Goal: Use online tool/utility: Utilize a website feature to perform a specific function

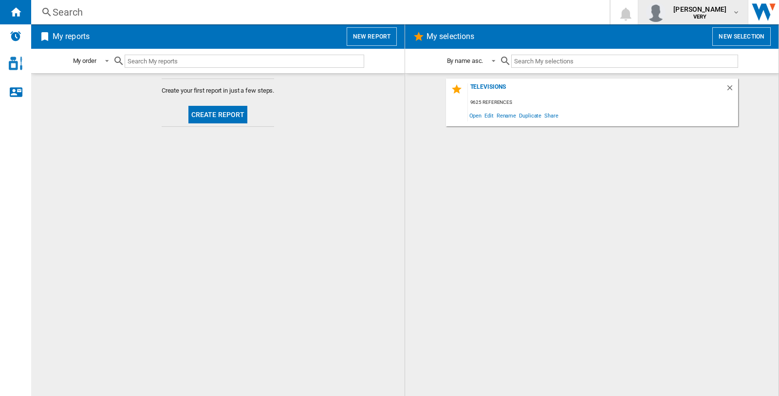
click at [734, 13] on md-icon "button" at bounding box center [737, 12] width 8 height 8
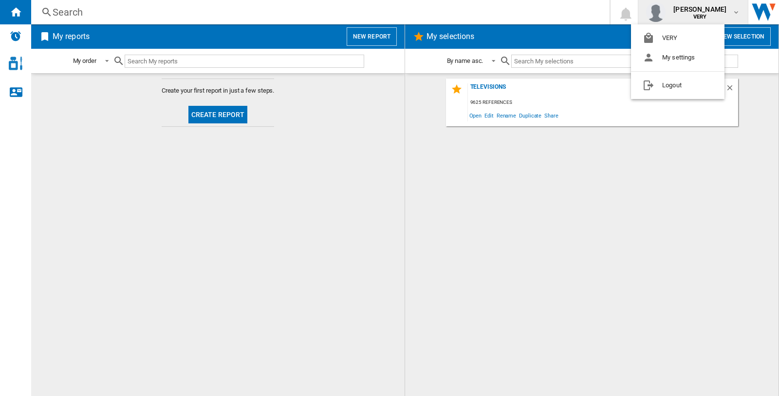
click at [765, 61] on md-backdrop at bounding box center [389, 198] width 779 height 396
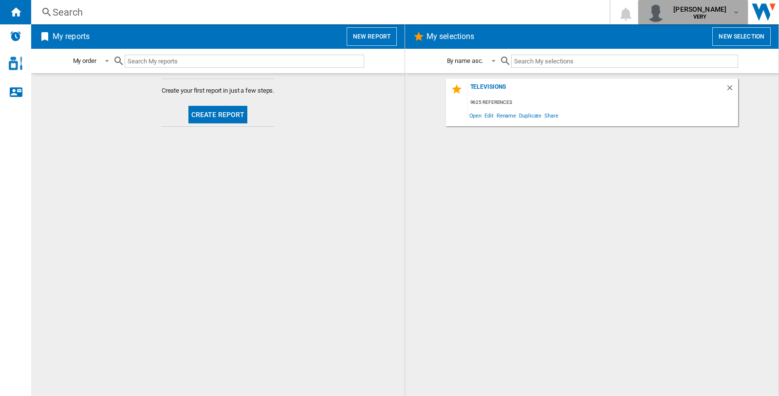
click at [732, 13] on div "[PERSON_NAME] VERY" at bounding box center [701, 12] width 63 height 16
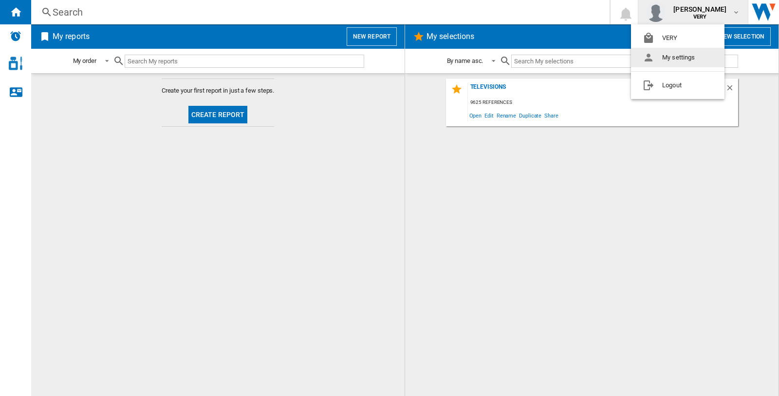
click at [529, 196] on md-backdrop at bounding box center [389, 198] width 779 height 396
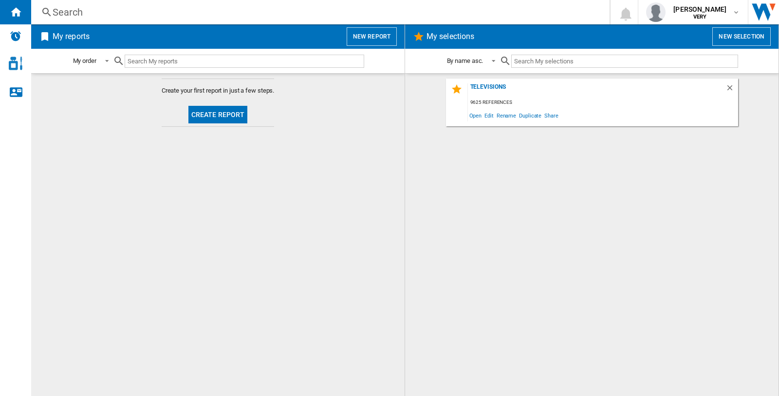
click at [361, 37] on button "New report" at bounding box center [372, 36] width 50 height 19
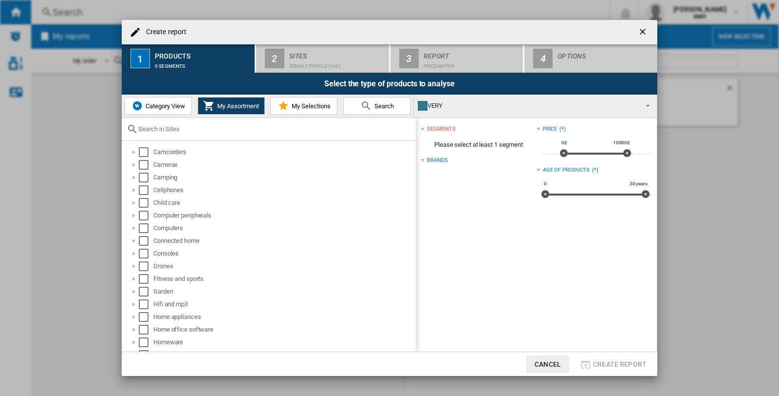
click at [156, 111] on button "Category View" at bounding box center [158, 106] width 67 height 18
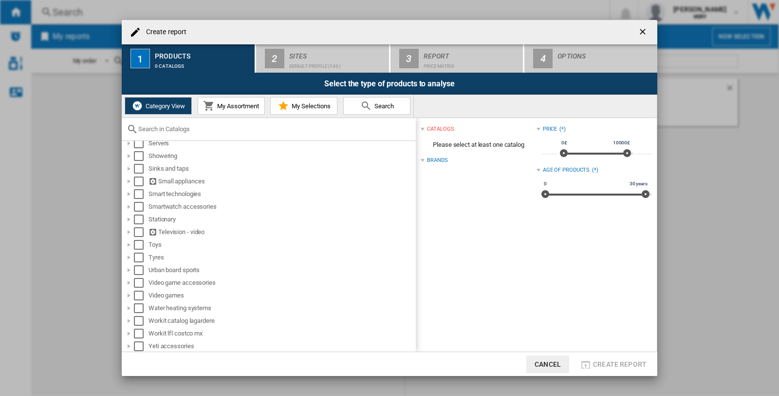
scroll to position [720, 0]
click at [139, 294] on div "Select" at bounding box center [139, 295] width 10 height 10
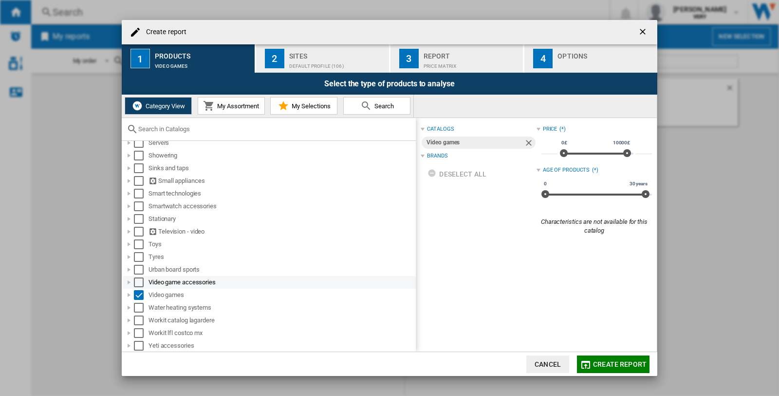
click at [139, 279] on div "Select" at bounding box center [139, 282] width 10 height 10
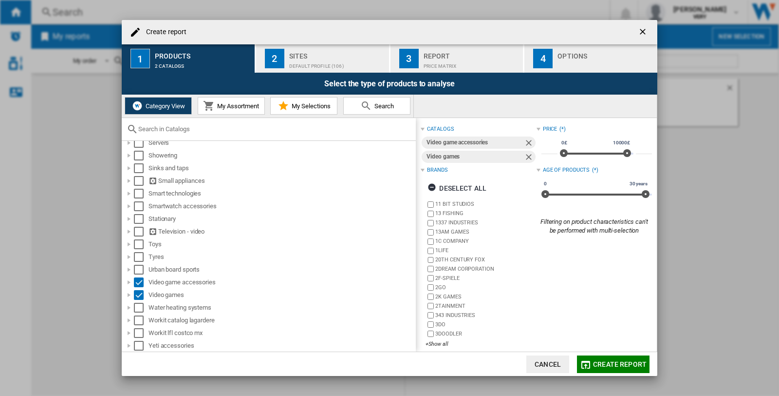
click at [299, 56] on div "Sites" at bounding box center [337, 53] width 96 height 10
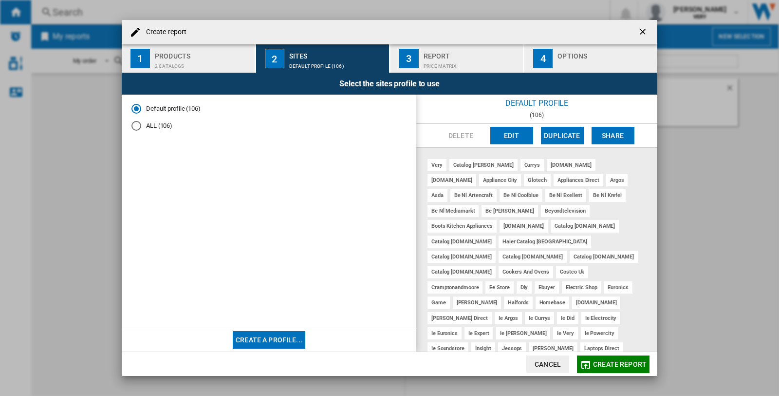
click at [135, 124] on div "ALL (106)" at bounding box center [137, 126] width 10 height 10
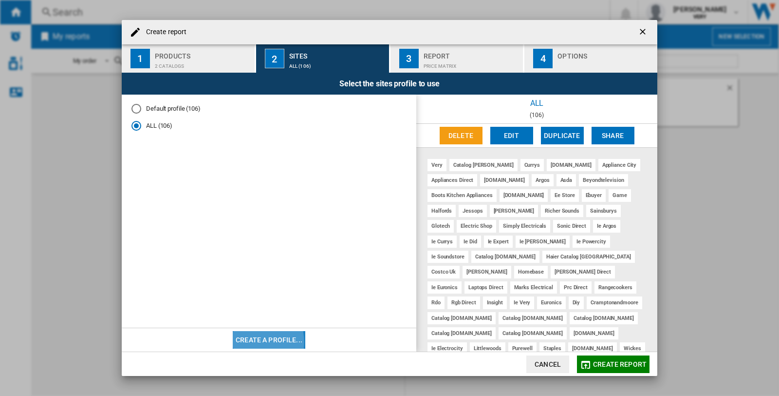
click at [252, 341] on button "Create a profile..." at bounding box center [269, 340] width 73 height 18
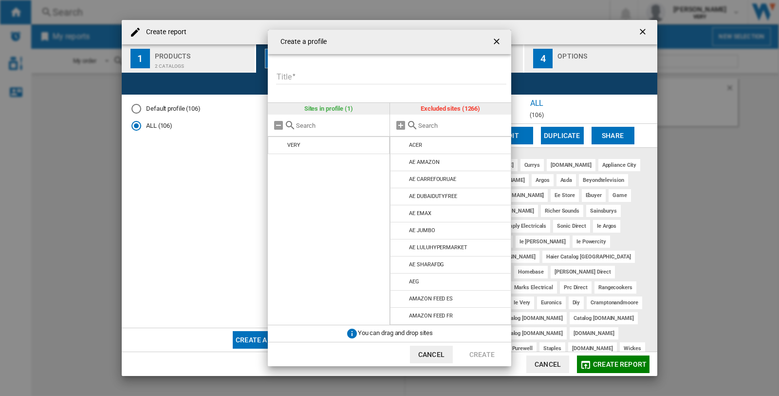
click at [348, 80] on input "Title" at bounding box center [391, 77] width 230 height 15
type input "****"
click at [496, 44] on ng-md-icon "getI18NText('BUTTONS.CLOSE_DIALOG')" at bounding box center [498, 43] width 12 height 12
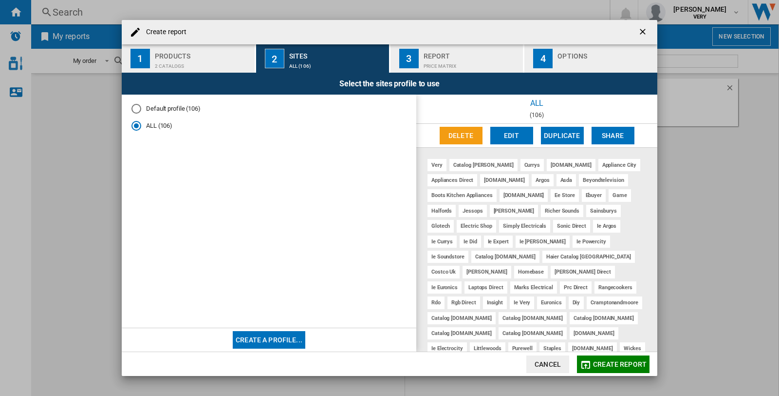
click at [210, 60] on div "2 catalogs" at bounding box center [203, 63] width 96 height 10
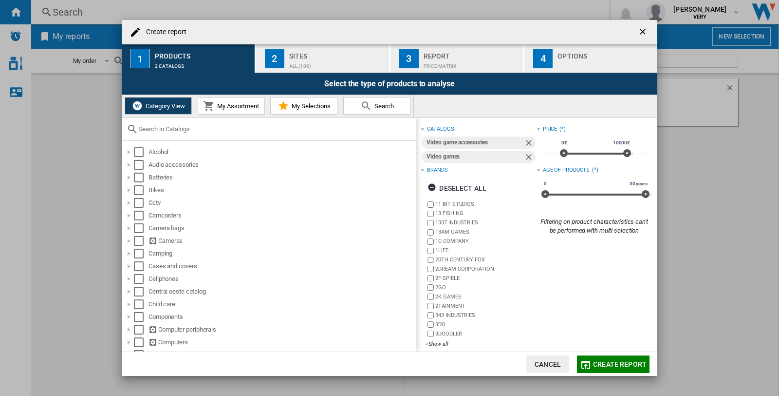
click at [342, 55] on div "Sites" at bounding box center [337, 53] width 96 height 10
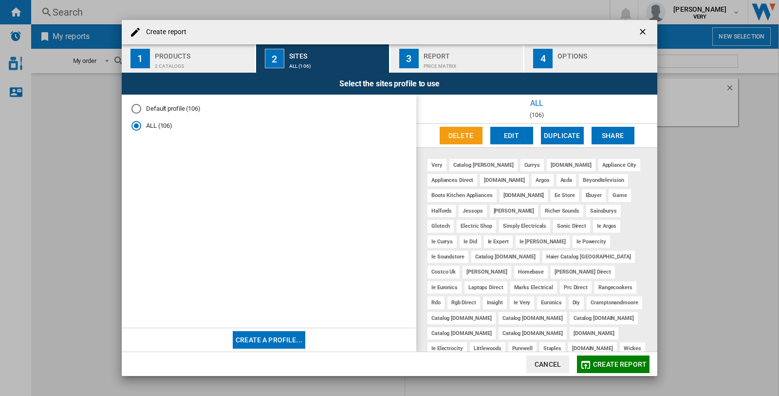
click at [172, 62] on div "2 catalogs" at bounding box center [203, 63] width 96 height 10
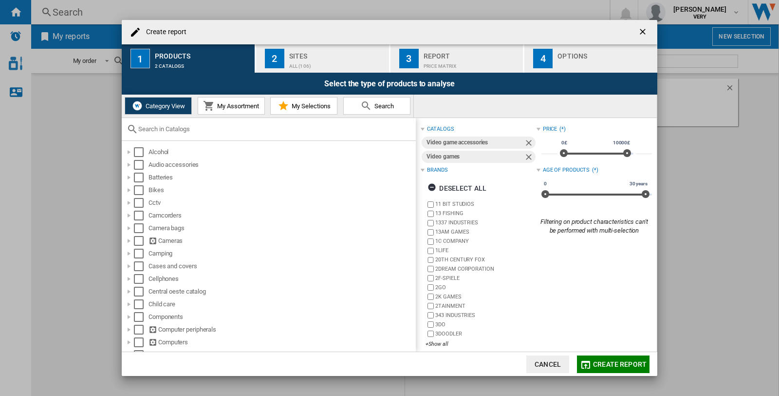
click at [227, 101] on button "My Assortment" at bounding box center [231, 106] width 67 height 18
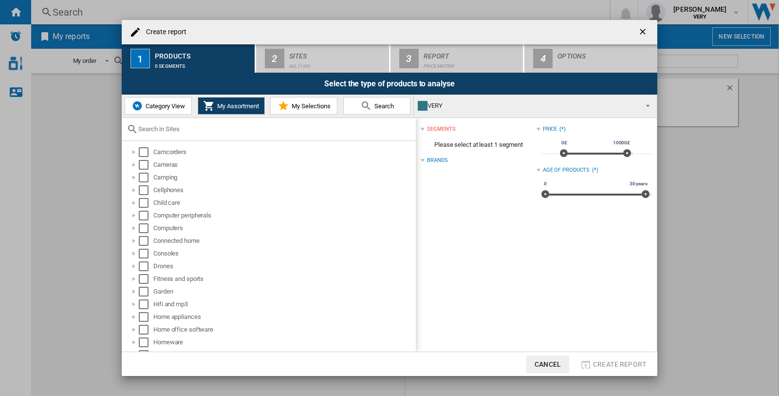
click at [653, 105] on md-select-value "VERY" at bounding box center [535, 105] width 243 height 23
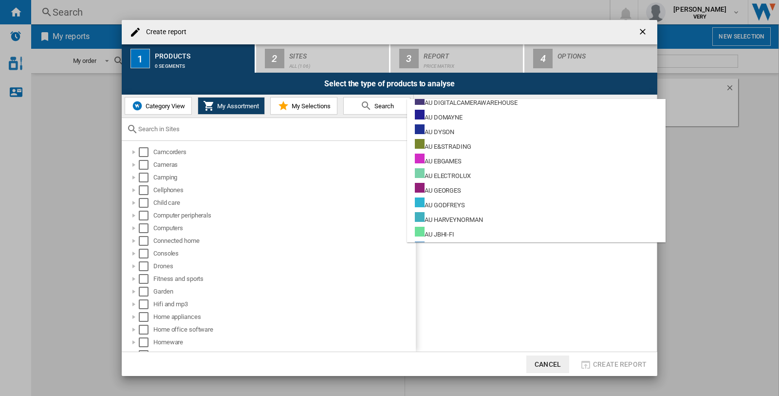
scroll to position [1569, 0]
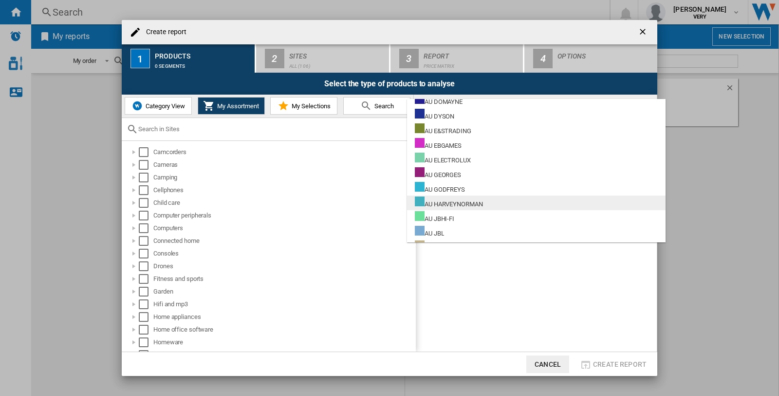
click at [479, 203] on div "AU HARVEYNORMAN" at bounding box center [449, 202] width 68 height 12
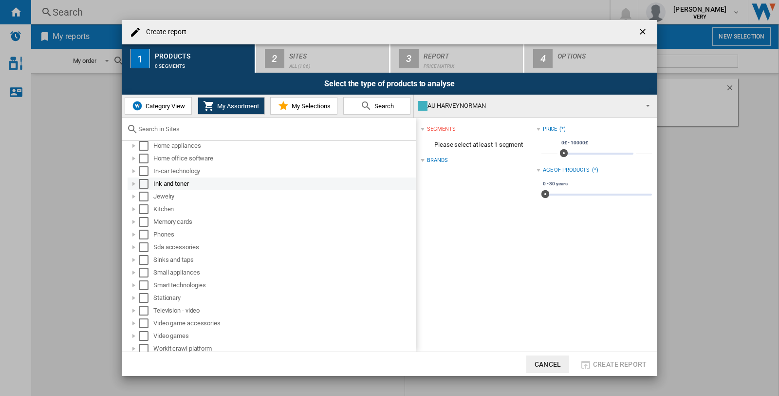
scroll to position [173, 0]
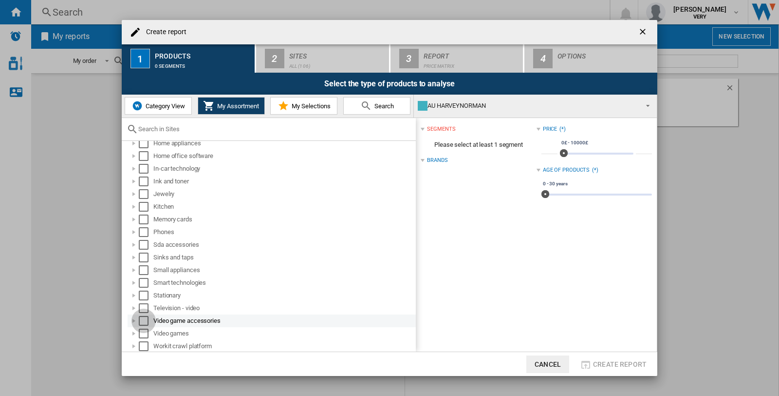
click at [144, 320] on div "Select" at bounding box center [144, 321] width 10 height 10
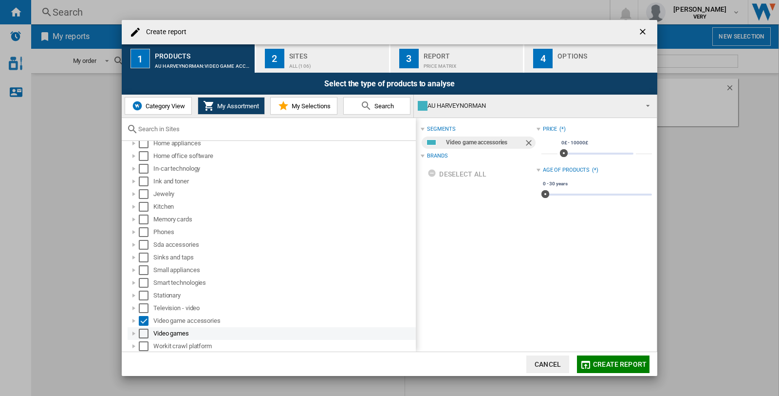
click at [141, 332] on div "Select" at bounding box center [144, 333] width 10 height 10
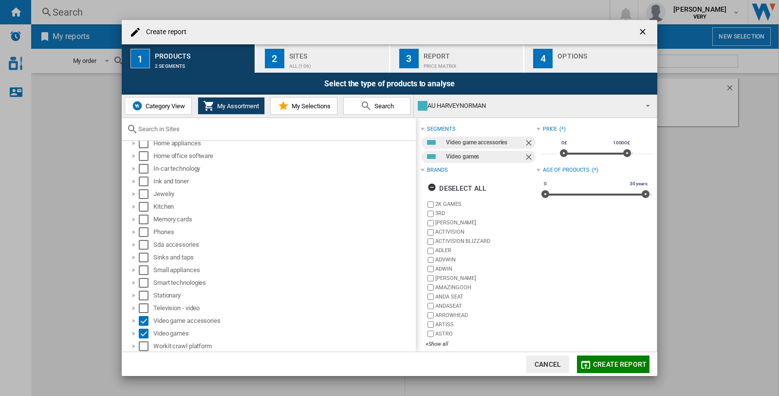
click at [321, 59] on div "ALL (106)" at bounding box center [337, 63] width 96 height 10
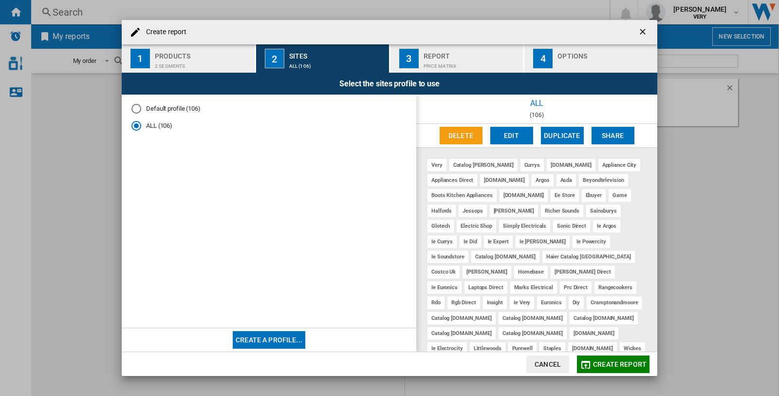
click at [265, 341] on button "Create a profile..." at bounding box center [269, 340] width 73 height 18
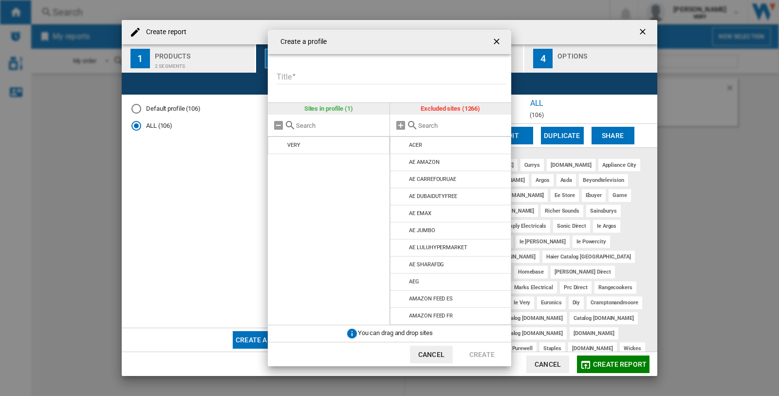
click at [190, 60] on div "Create a profile Title Please enter a title for your profile Sites in profile (…" at bounding box center [389, 198] width 779 height 396
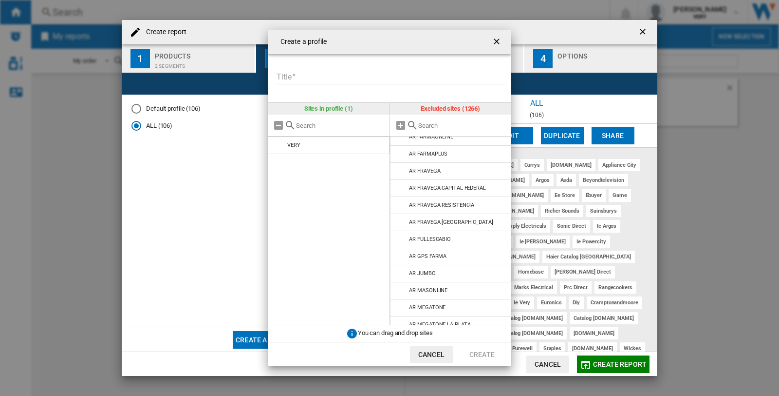
scroll to position [649, 0]
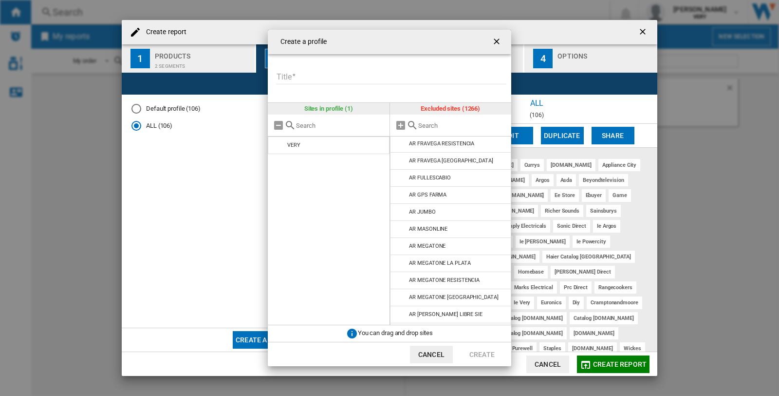
click at [434, 124] on input "{{::title}} {{::getI18NText('BUTTONS.CANCEL')}} ..." at bounding box center [462, 125] width 89 height 7
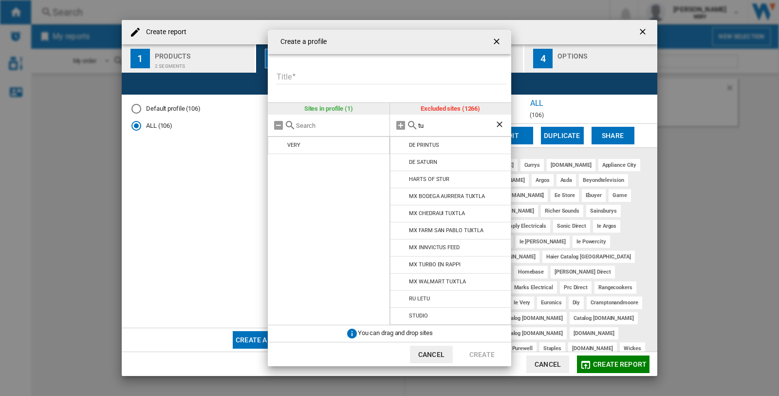
type input "t"
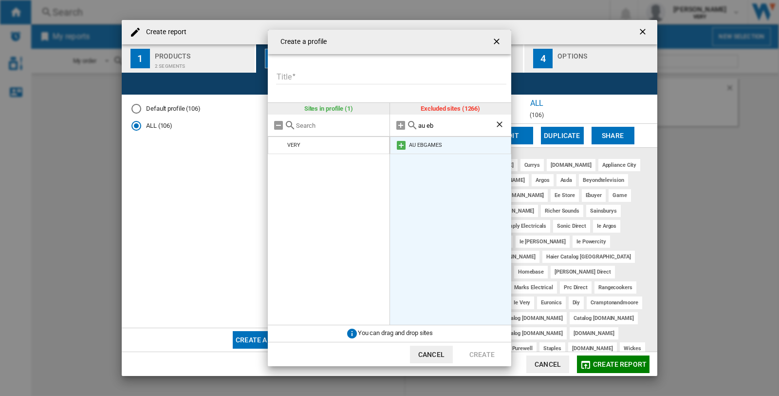
type input "au eb"
click at [401, 144] on md-icon "{{::title}} {{::getI18NText('BUTTONS.CANCEL')}} ..." at bounding box center [402, 145] width 12 height 12
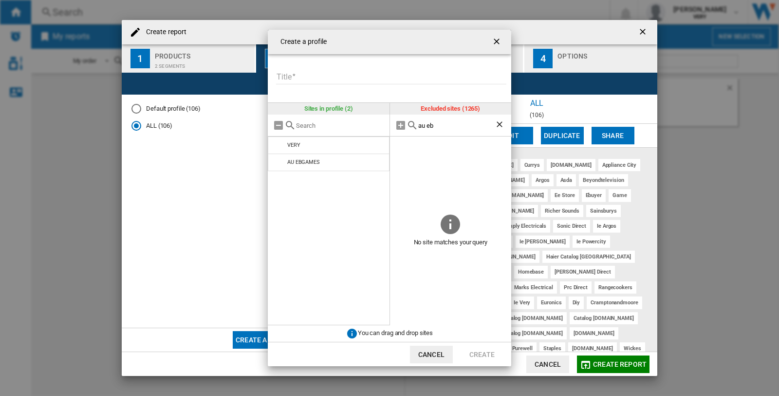
click at [312, 75] on input "Title" at bounding box center [391, 77] width 230 height 15
type input "****"
click at [475, 350] on button "Create" at bounding box center [482, 354] width 43 height 18
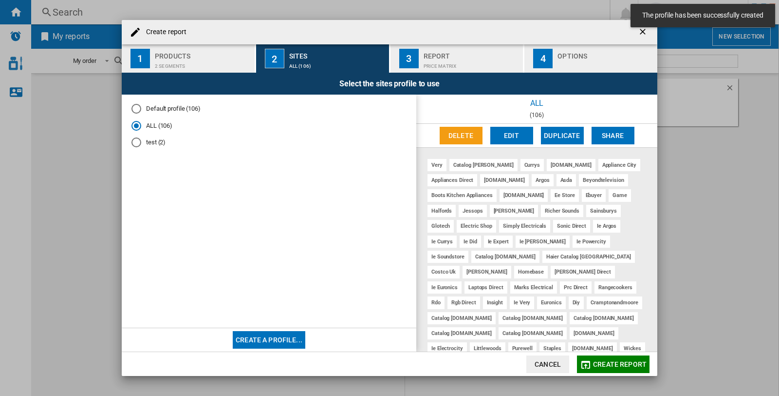
click at [195, 62] on div "2 segments" at bounding box center [203, 63] width 96 height 10
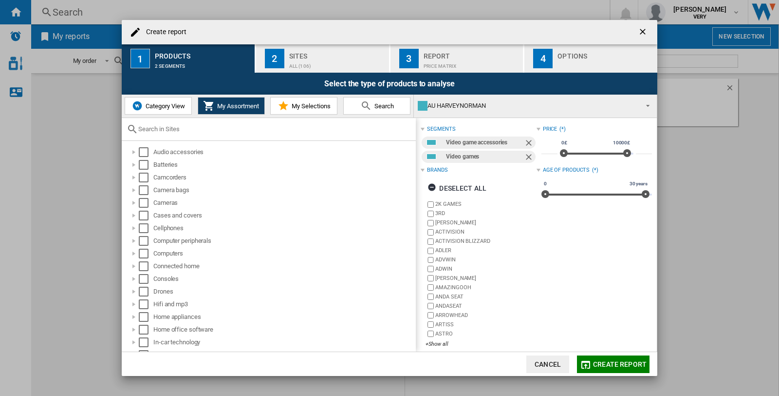
click at [324, 60] on div "ALL (106)" at bounding box center [337, 63] width 96 height 10
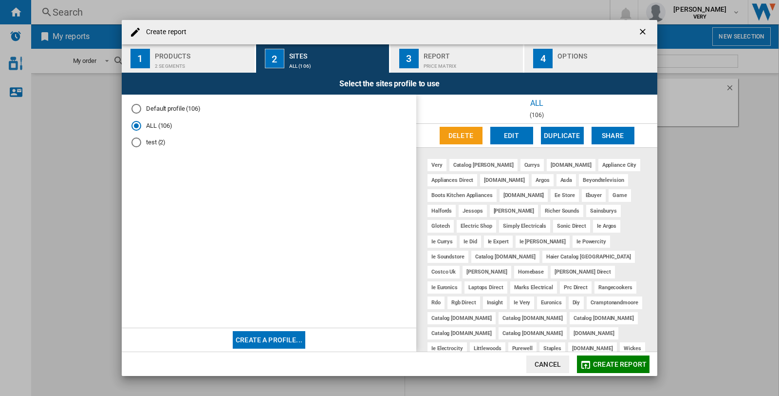
click at [136, 140] on div "test (2)" at bounding box center [137, 142] width 10 height 10
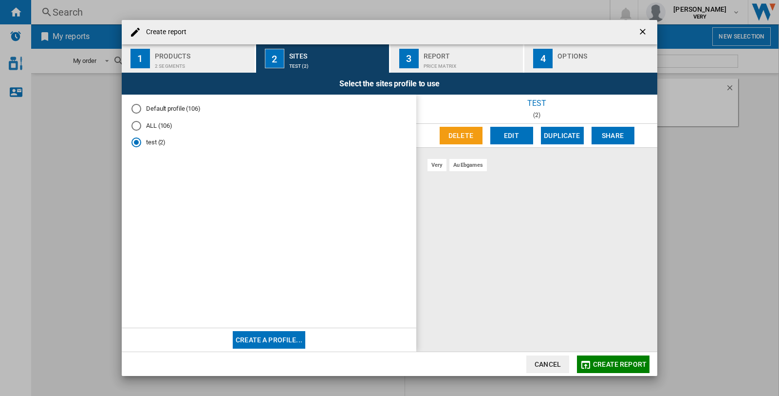
click at [514, 136] on button "Edit" at bounding box center [512, 136] width 43 height 18
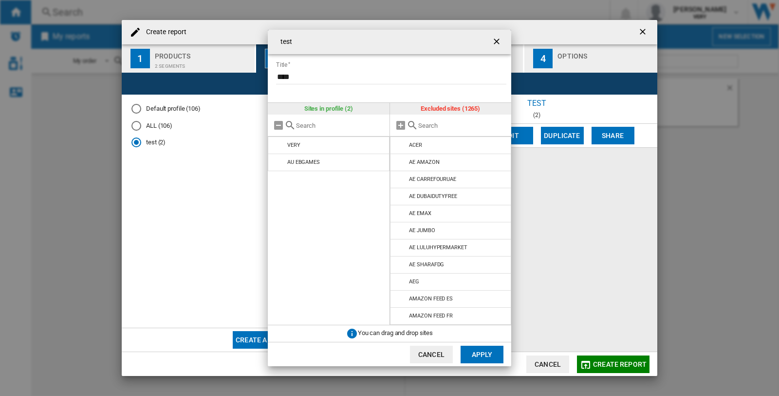
click at [418, 127] on input "{{::title}} {{::getI18NText('BUTTONS.CANCEL')}} ..." at bounding box center [462, 125] width 89 height 7
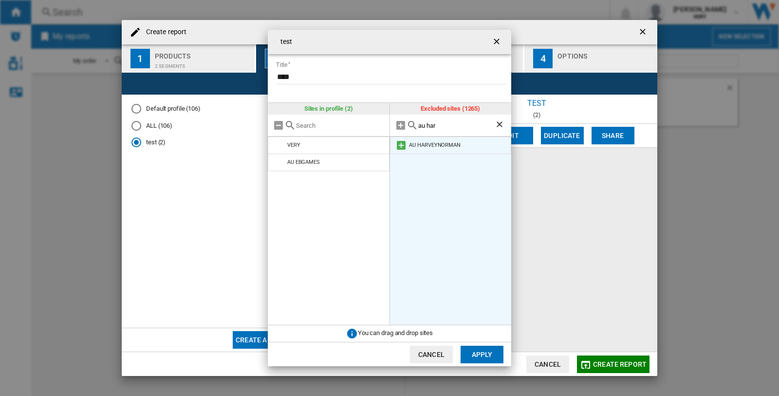
type input "au har"
click at [399, 145] on md-icon "{{::title}} {{::getI18NText('BUTTONS.CANCEL')}} ..." at bounding box center [402, 145] width 12 height 12
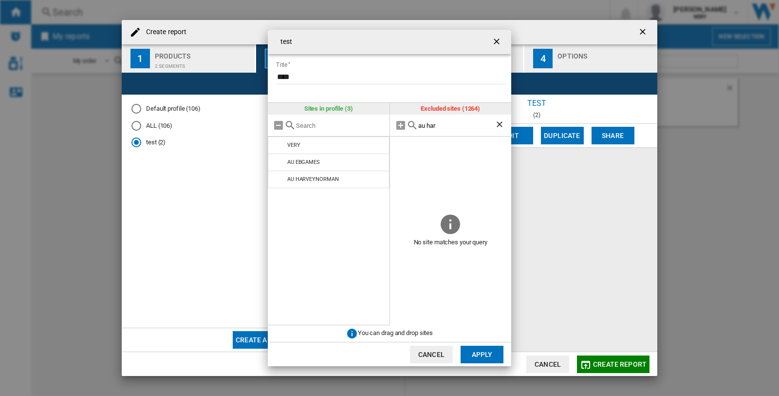
click at [478, 355] on button "Apply" at bounding box center [482, 354] width 43 height 18
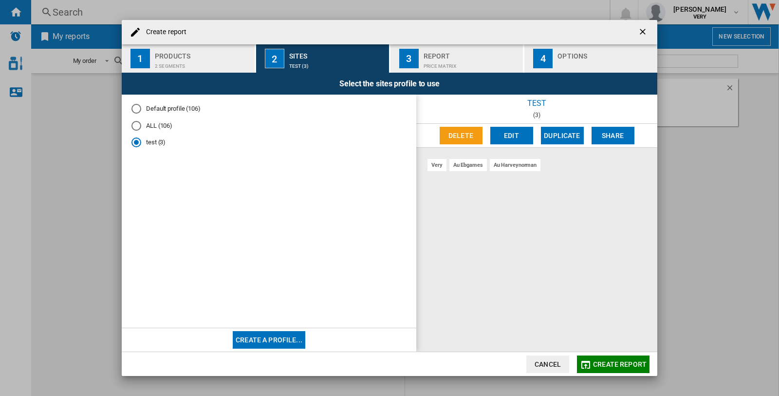
click at [609, 365] on span "Create report" at bounding box center [620, 364] width 54 height 8
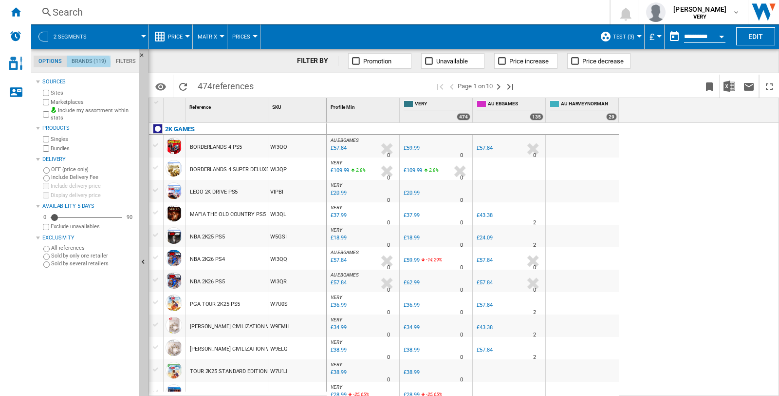
click at [86, 62] on md-tab-item "Brands (119)" at bounding box center [89, 62] width 44 height 12
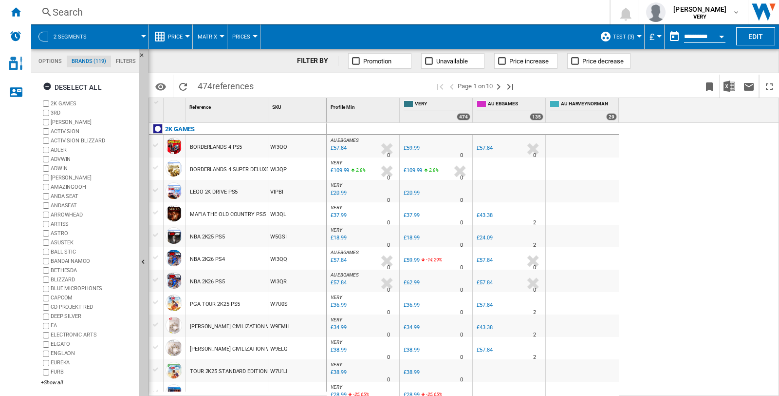
click at [114, 62] on md-tab-item "Filters" at bounding box center [126, 62] width 30 height 12
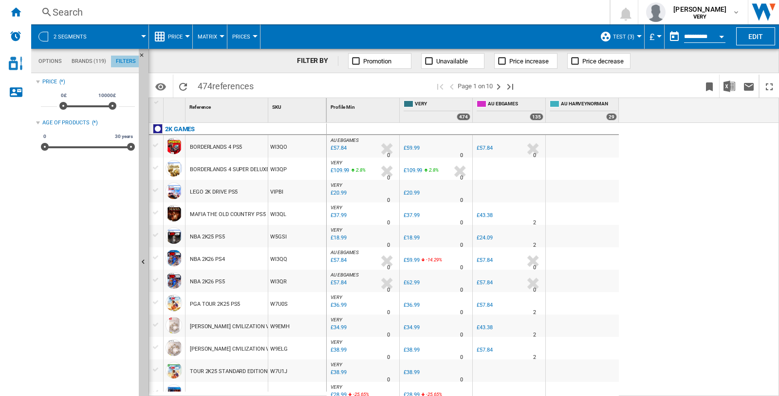
scroll to position [62, 0]
click at [46, 63] on md-tab-item "Options" at bounding box center [50, 62] width 33 height 12
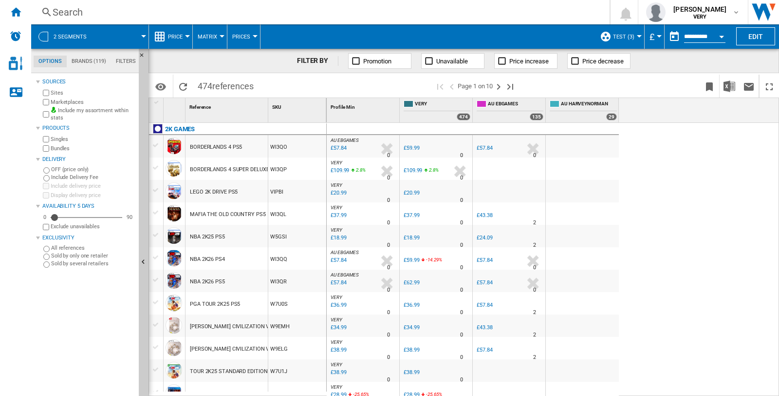
click at [143, 36] on div at bounding box center [143, 36] width 5 height 2
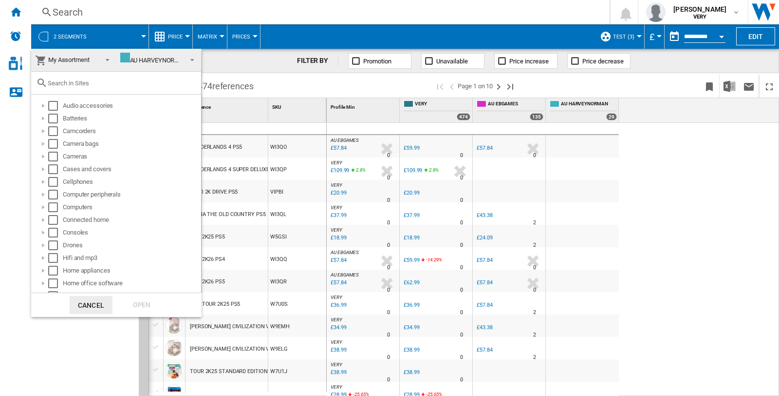
click at [163, 57] on div "AU HARVEYNORMAN" at bounding box center [154, 60] width 68 height 7
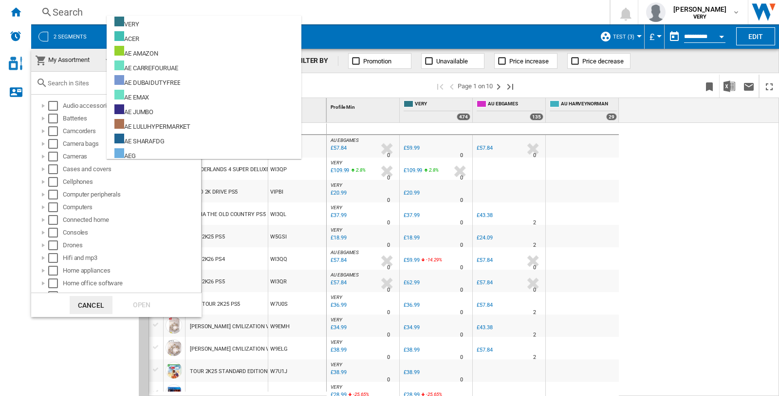
scroll to position [1628, 0]
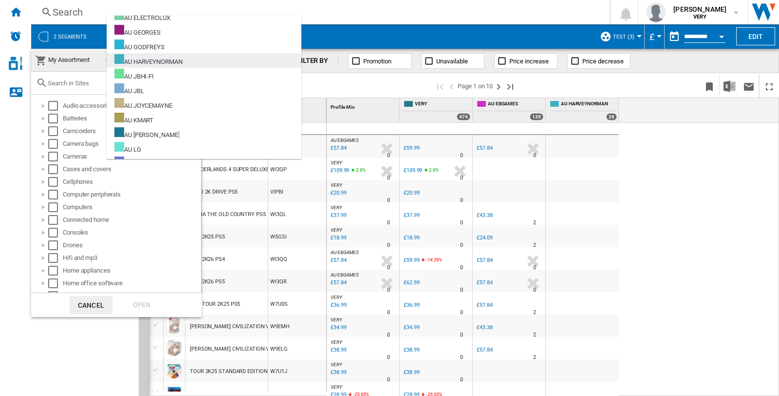
click at [143, 60] on div "AU HARVEYNORMAN" at bounding box center [148, 60] width 68 height 12
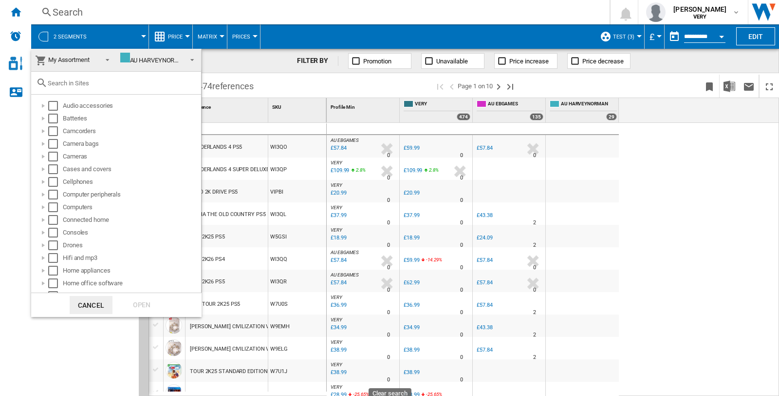
click at [242, 60] on md-backdrop at bounding box center [389, 198] width 779 height 396
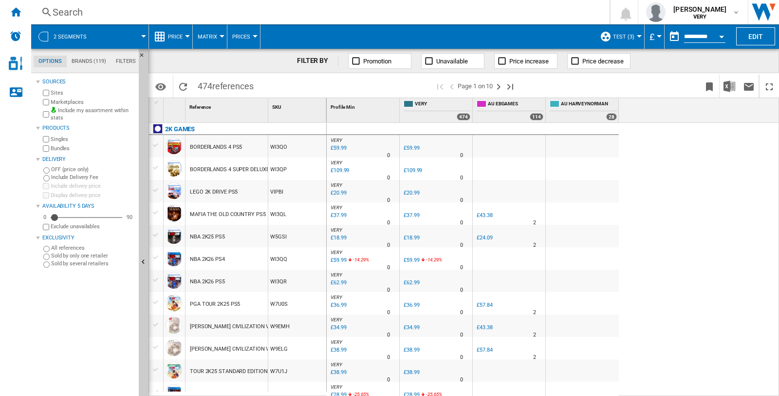
click at [144, 11] on div "Search" at bounding box center [319, 12] width 532 height 14
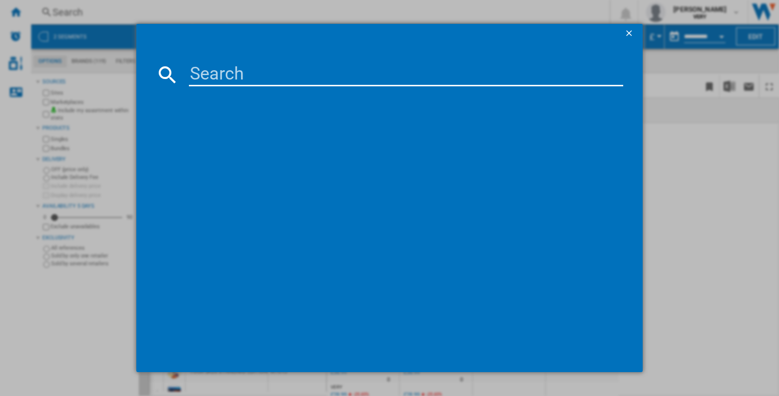
click at [276, 76] on input at bounding box center [406, 74] width 435 height 23
paste input "NINTENDO POKEMON LEGENDS Z A EDITION NINTENDO SWITCH2 IMPORT NL"
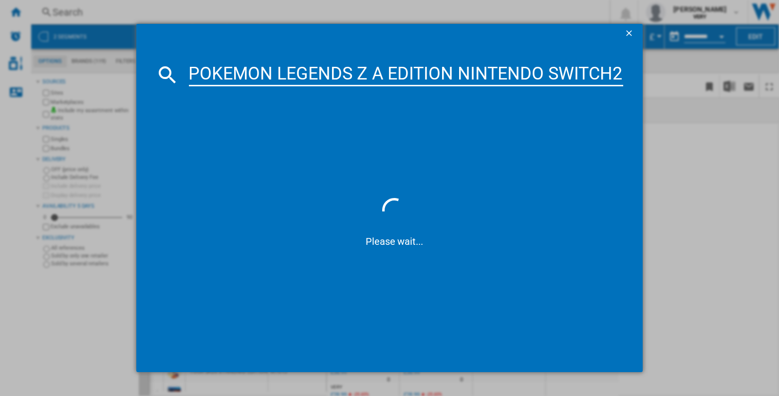
scroll to position [0, 92]
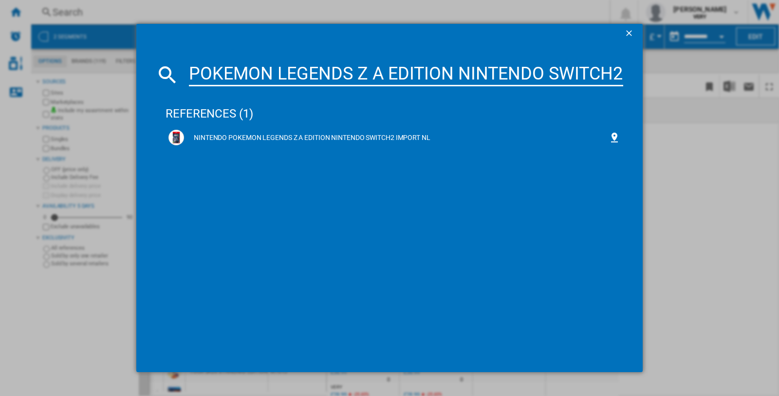
type input "NINTENDO POKEMON LEGENDS Z A EDITION NINTENDO SWITCH2"
click at [627, 31] on ng-md-icon "getI18NText('BUTTONS.CLOSE_DIALOG')" at bounding box center [630, 34] width 12 height 12
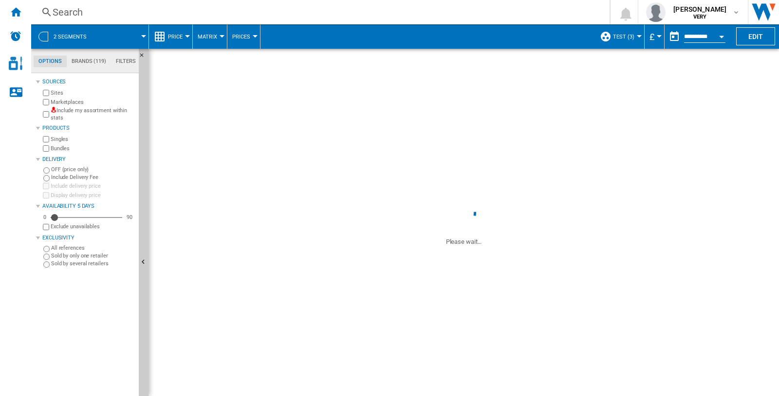
click at [85, 10] on div "Search" at bounding box center [319, 12] width 532 height 14
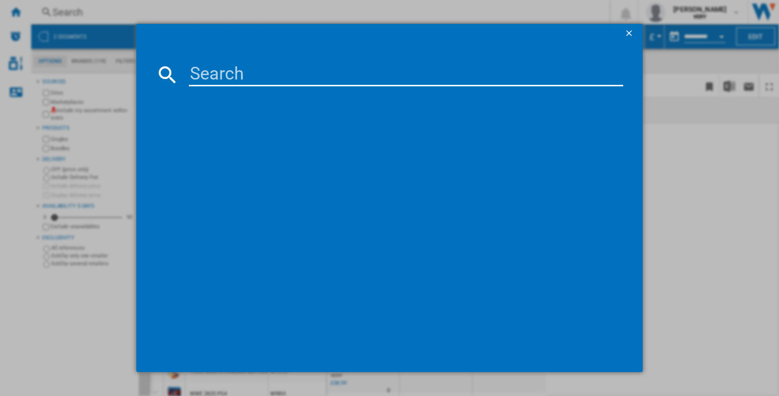
type input "NINTENDO POKEMON LEGENDS Z A EDITION NINTENDO SWITCH2 IMPORT NL"
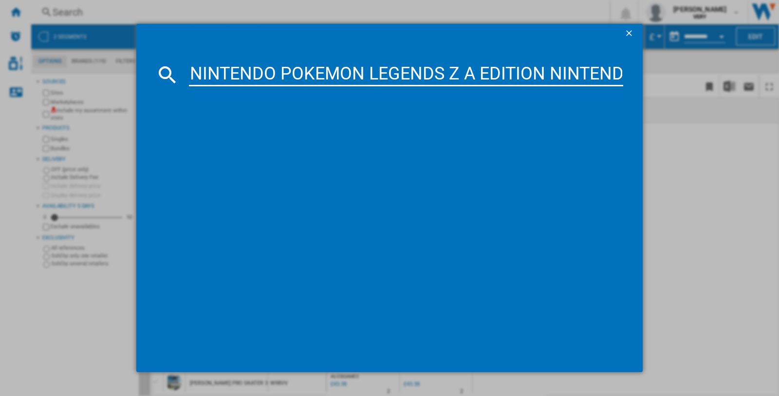
scroll to position [0, 186]
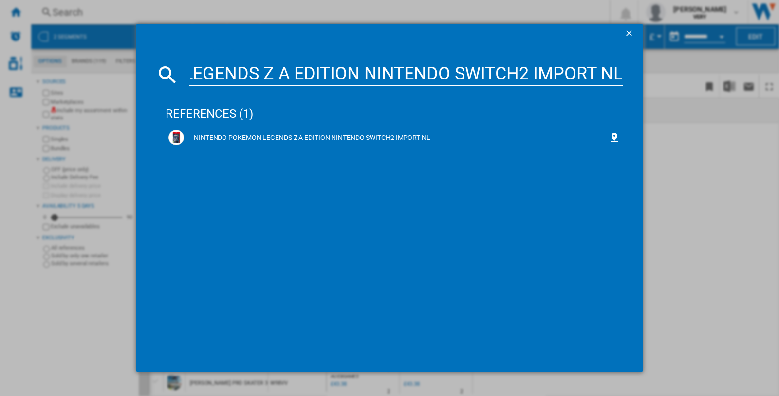
click at [622, 69] on input "NINTENDO POKEMON LEGENDS Z A EDITION NINTENDO SWITCH2 IMPORT NL" at bounding box center [406, 74] width 435 height 23
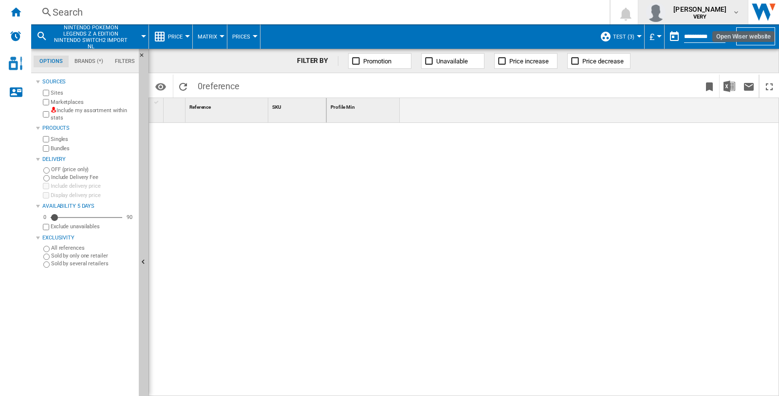
click at [742, 11] on button "[PERSON_NAME] VERY" at bounding box center [694, 12] width 110 height 24
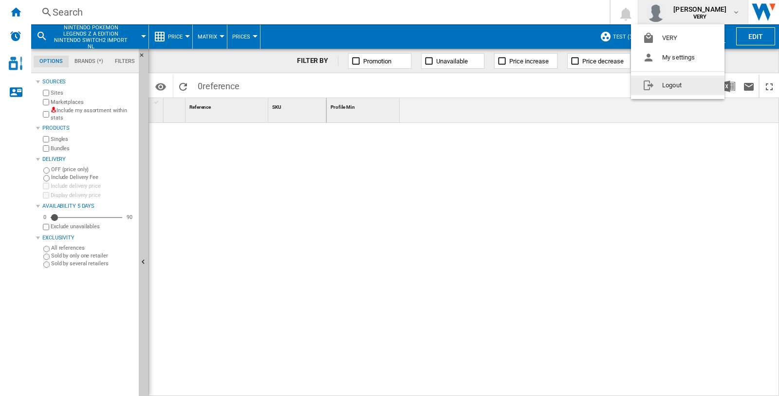
click at [674, 89] on button "Logout" at bounding box center [678, 85] width 94 height 19
